Goal: Information Seeking & Learning: Learn about a topic

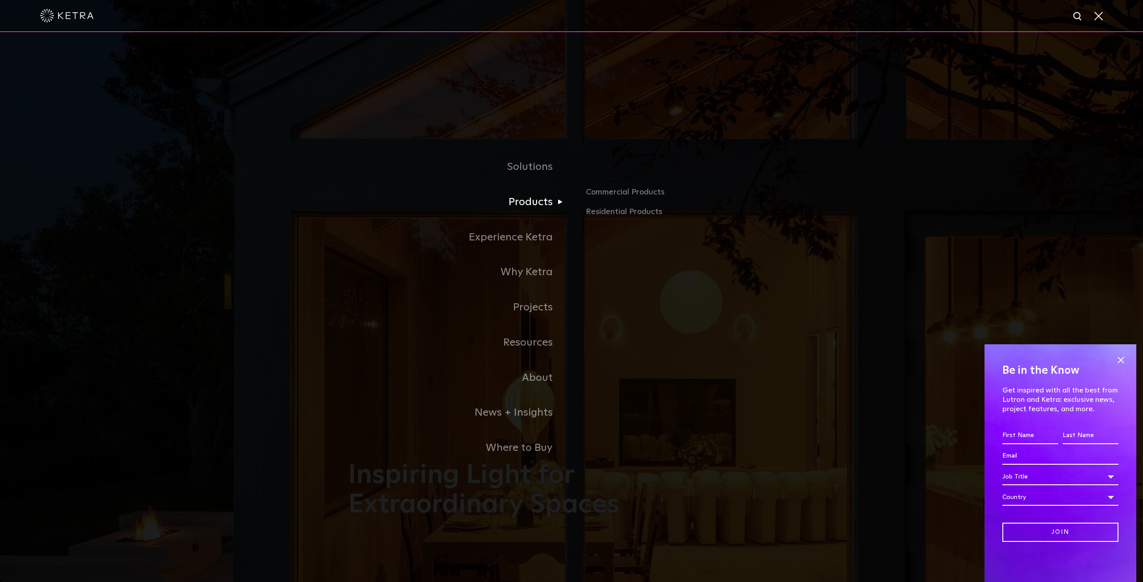
click at [526, 209] on link "Products" at bounding box center [459, 202] width 223 height 35
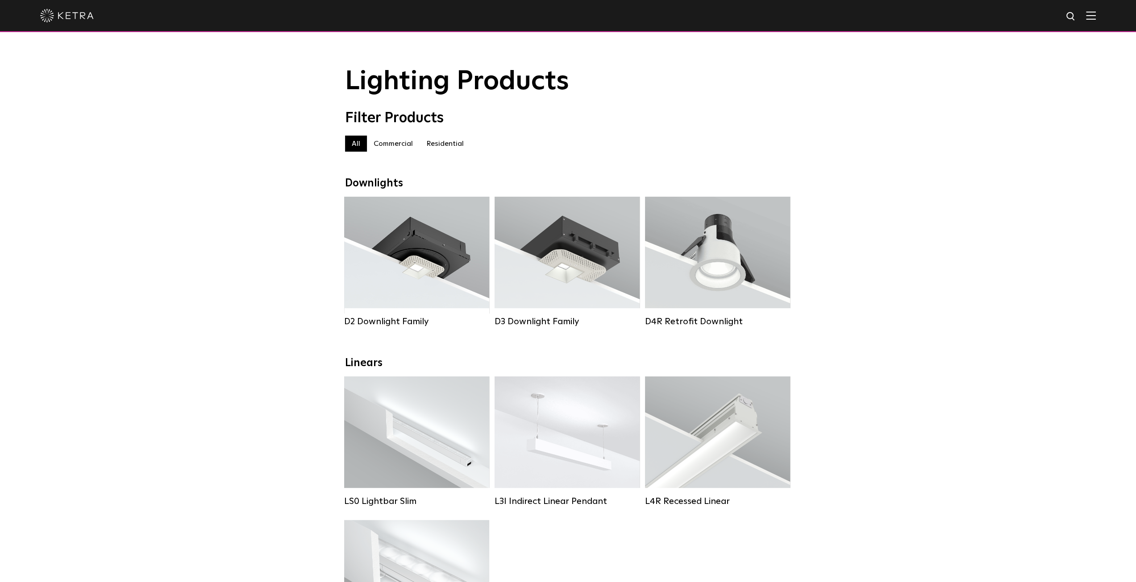
click at [1093, 17] on img at bounding box center [1091, 15] width 10 height 8
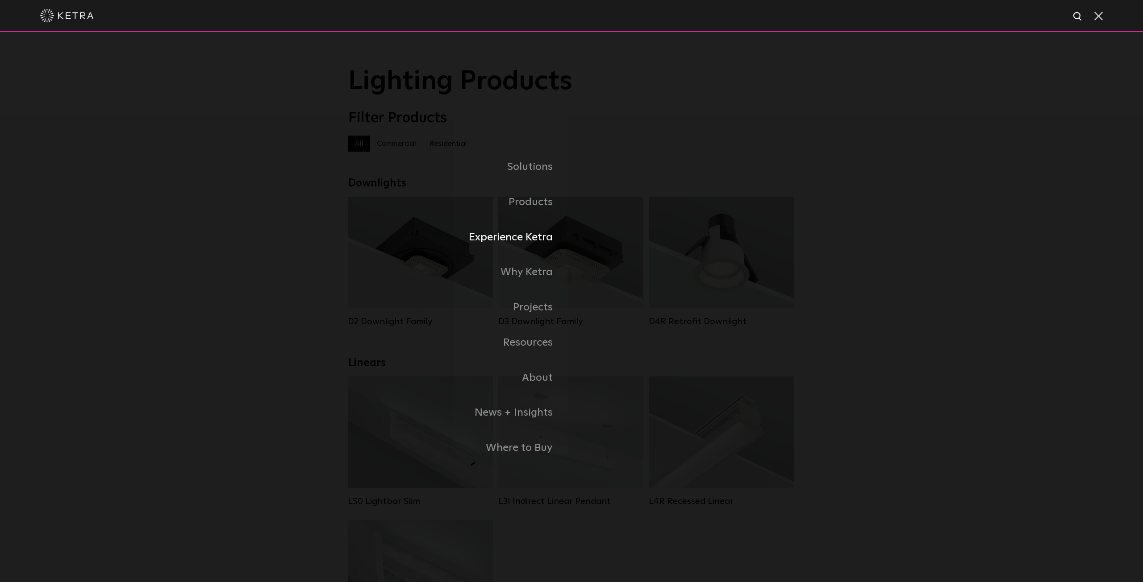
click at [610, 222] on li "Experience Ketra" at bounding box center [571, 237] width 446 height 35
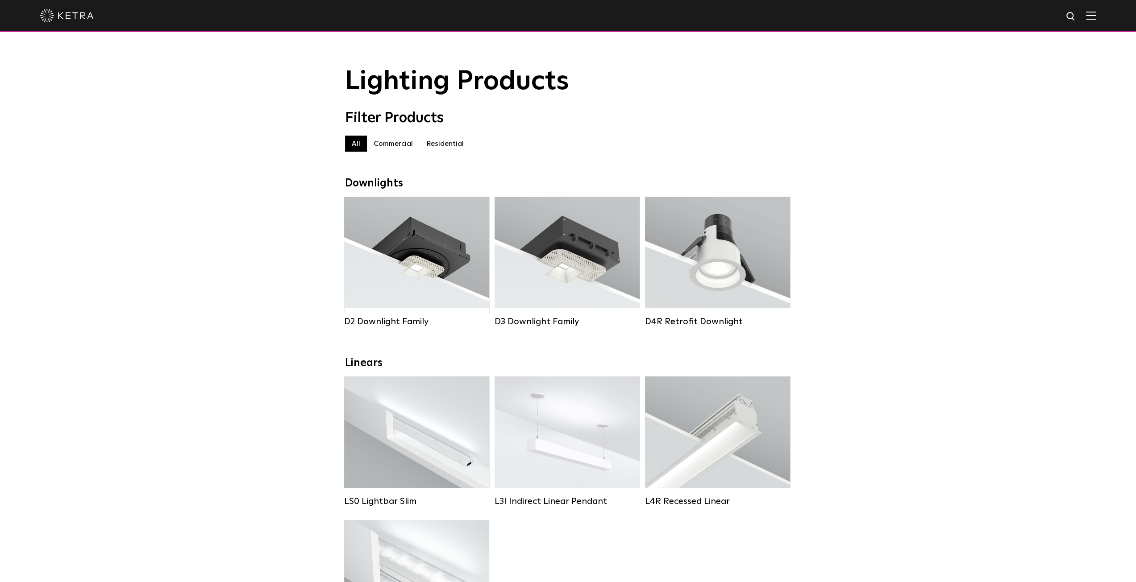
click at [1092, 16] on div at bounding box center [568, 15] width 1056 height 31
click at [1096, 16] on img at bounding box center [1091, 15] width 10 height 8
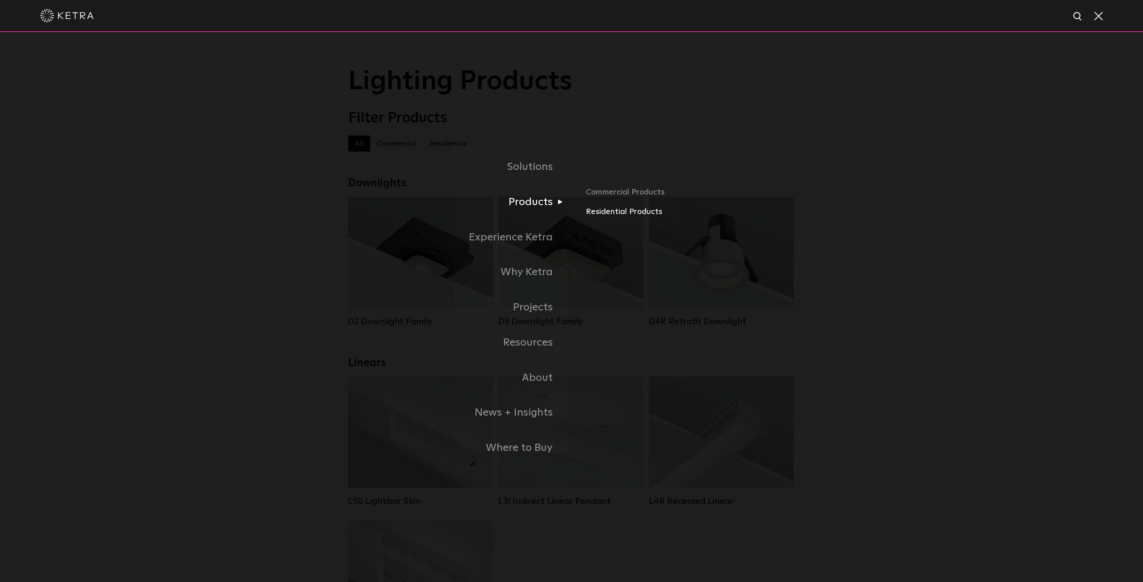
click at [607, 213] on link "Residential Products" at bounding box center [690, 212] width 209 height 13
